Goal: Task Accomplishment & Management: Manage account settings

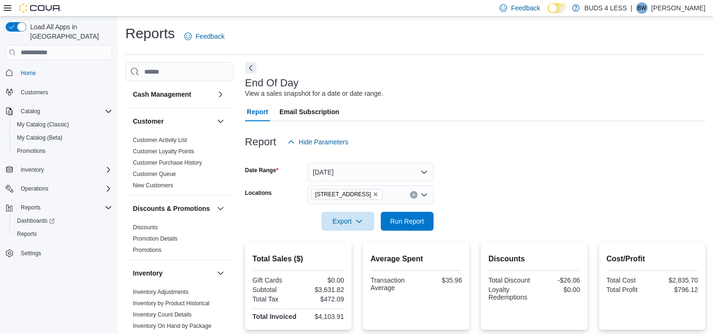
scroll to position [208, 0]
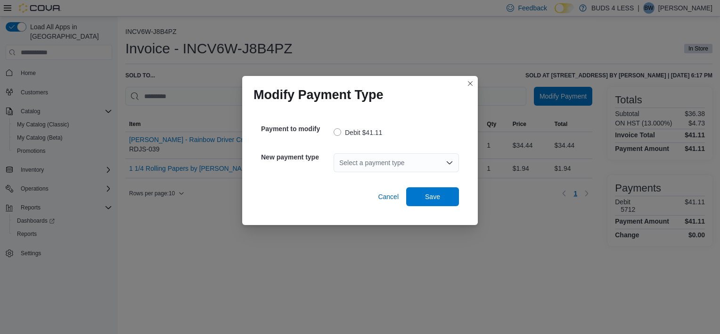
click at [376, 158] on div "Select a payment type" at bounding box center [396, 162] width 125 height 19
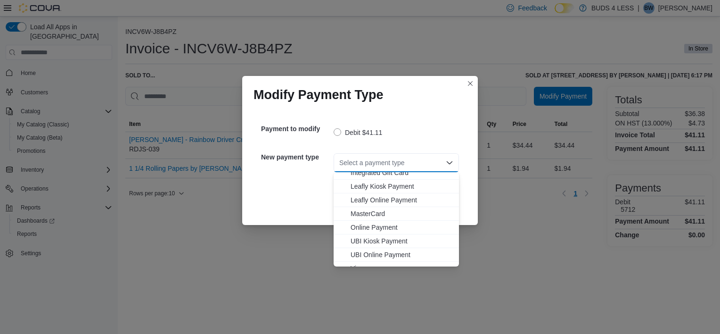
scroll to position [111, 0]
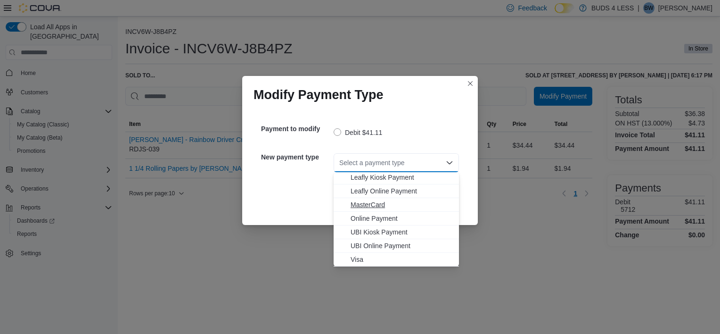
click at [364, 205] on span "MasterCard" at bounding box center [402, 204] width 103 height 9
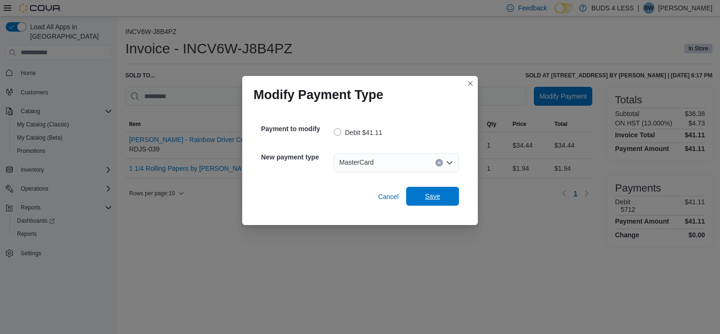
drag, startPoint x: 430, startPoint y: 196, endPoint x: 434, endPoint y: 190, distance: 7.2
click at [431, 196] on span "Save" at bounding box center [432, 195] width 15 height 9
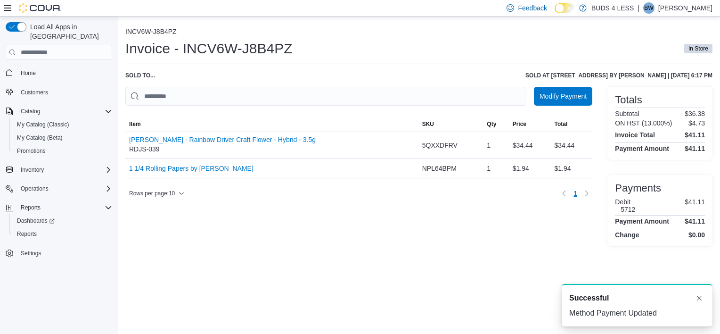
scroll to position [0, 0]
